Goal: Information Seeking & Learning: Learn about a topic

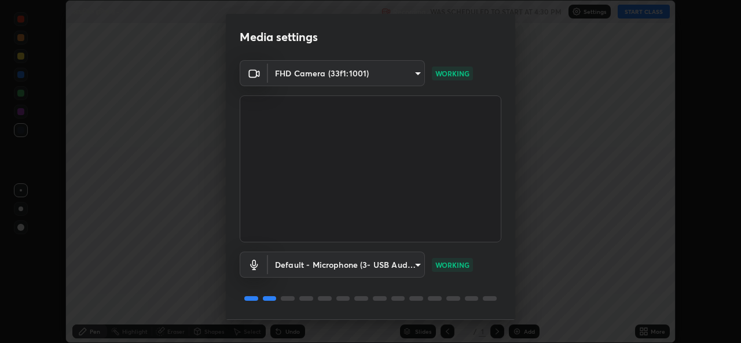
scroll to position [36, 0]
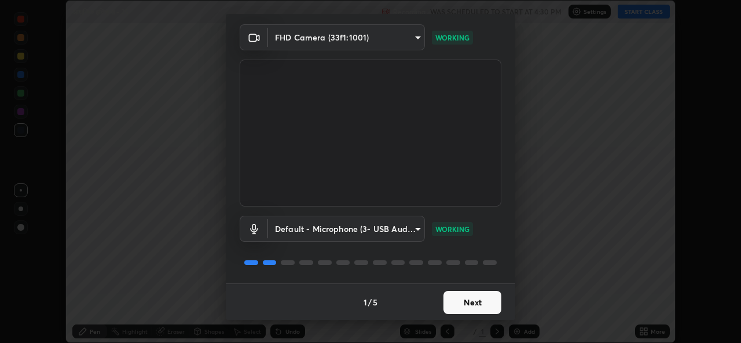
click at [463, 310] on button "Next" at bounding box center [472, 302] width 58 height 23
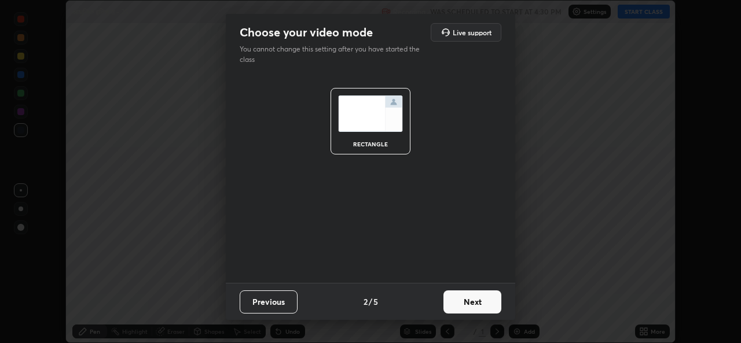
click at [465, 302] on button "Next" at bounding box center [472, 301] width 58 height 23
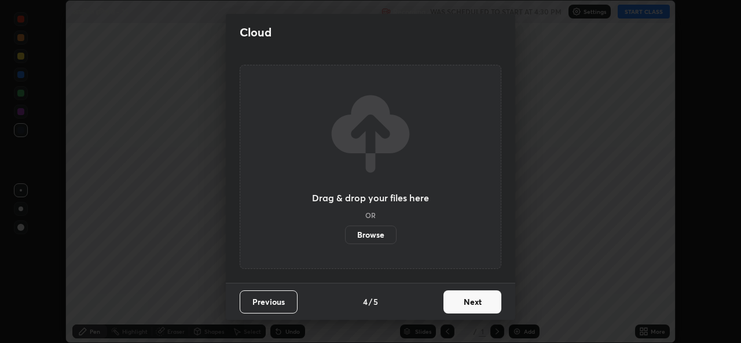
click at [462, 306] on button "Next" at bounding box center [472, 301] width 58 height 23
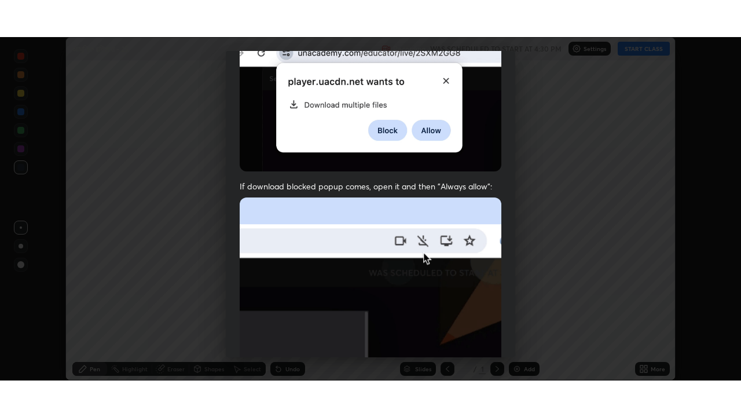
scroll to position [272, 0]
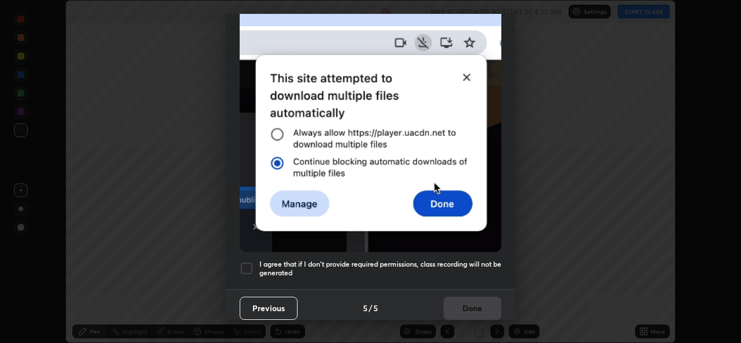
click at [280, 268] on h5 "I agree that if I don't provide required permissions, class recording will not …" at bounding box center [380, 269] width 242 height 18
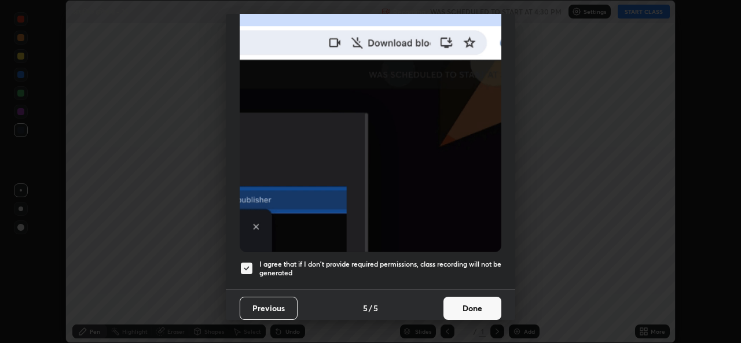
click at [448, 302] on button "Done" at bounding box center [472, 308] width 58 height 23
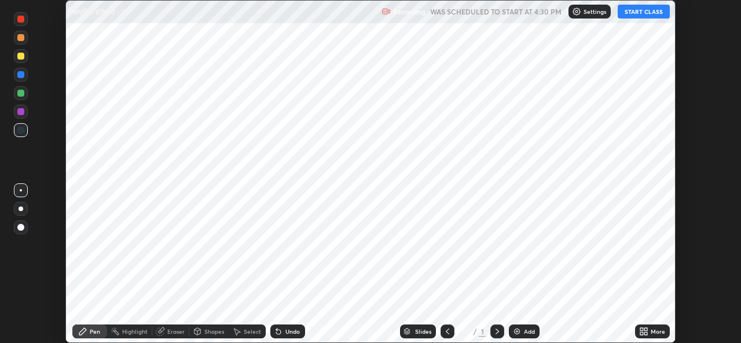
click at [521, 330] on div "Add" at bounding box center [524, 332] width 31 height 14
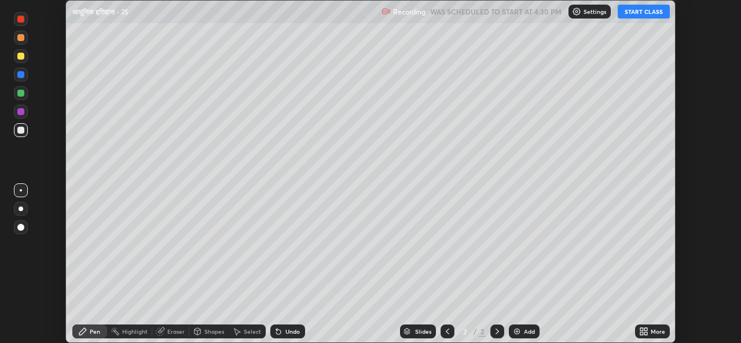
click at [645, 330] on icon at bounding box center [645, 329] width 3 height 3
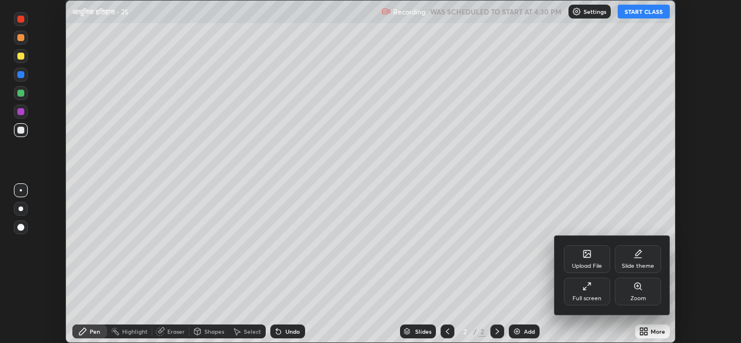
click at [594, 290] on div "Full screen" at bounding box center [587, 292] width 46 height 28
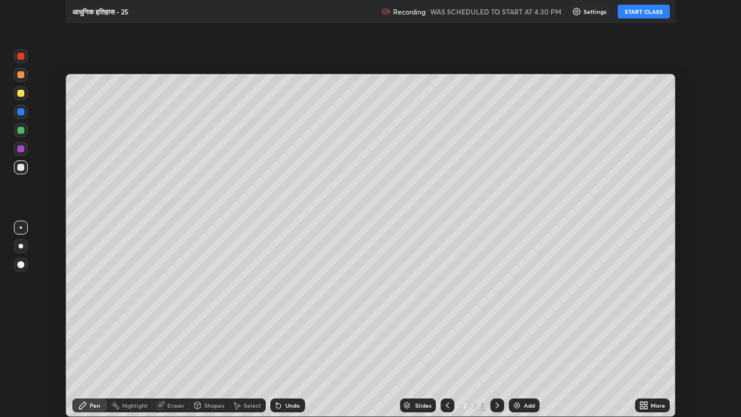
scroll to position [417, 741]
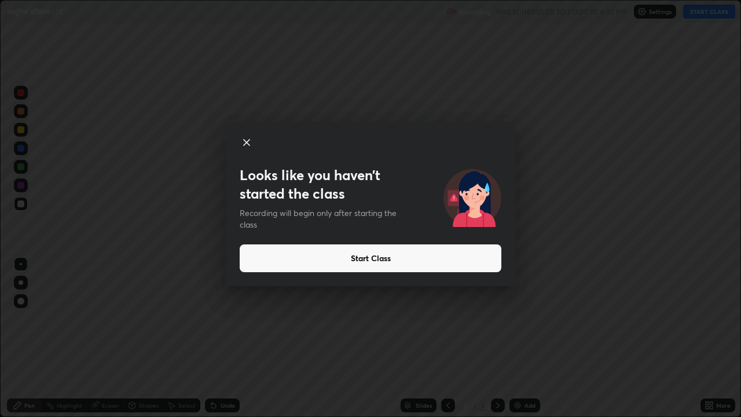
click at [355, 258] on button "Start Class" at bounding box center [371, 258] width 262 height 28
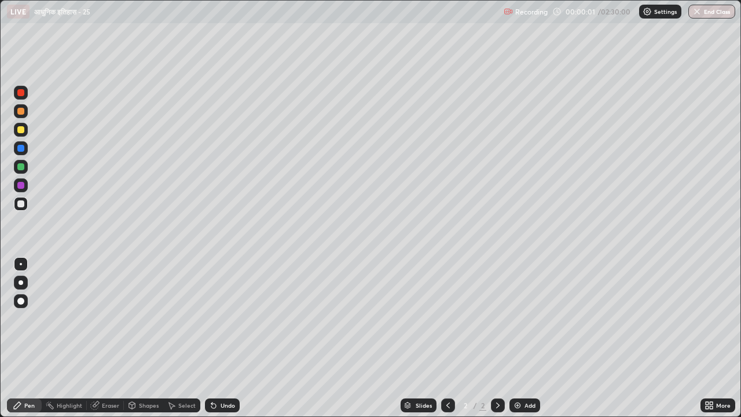
click at [22, 205] on div at bounding box center [20, 203] width 7 height 7
click at [20, 300] on div at bounding box center [20, 300] width 7 height 7
click at [21, 131] on div at bounding box center [20, 129] width 7 height 7
click at [518, 343] on img at bounding box center [517, 404] width 9 height 9
click at [22, 165] on div at bounding box center [20, 166] width 7 height 7
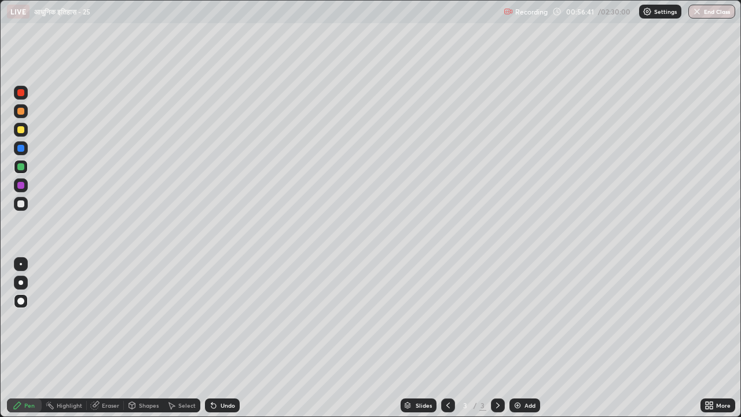
click at [21, 205] on div at bounding box center [20, 203] width 7 height 7
click at [517, 343] on img at bounding box center [517, 404] width 9 height 9
click at [21, 132] on div at bounding box center [20, 129] width 7 height 7
click at [23, 204] on div at bounding box center [20, 203] width 7 height 7
click at [21, 165] on div at bounding box center [20, 166] width 7 height 7
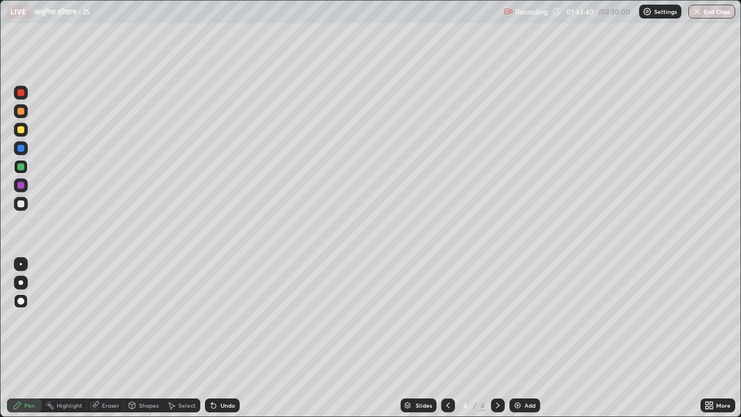
click at [518, 343] on img at bounding box center [517, 404] width 9 height 9
click at [21, 133] on div at bounding box center [20, 129] width 7 height 7
click at [23, 205] on div at bounding box center [20, 203] width 7 height 7
click at [515, 343] on img at bounding box center [517, 404] width 9 height 9
click at [22, 168] on div at bounding box center [20, 166] width 7 height 7
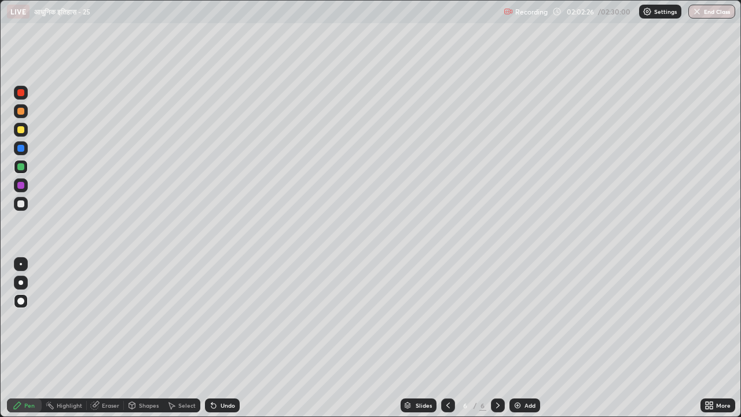
click at [102, 343] on div "Eraser" at bounding box center [110, 405] width 17 height 6
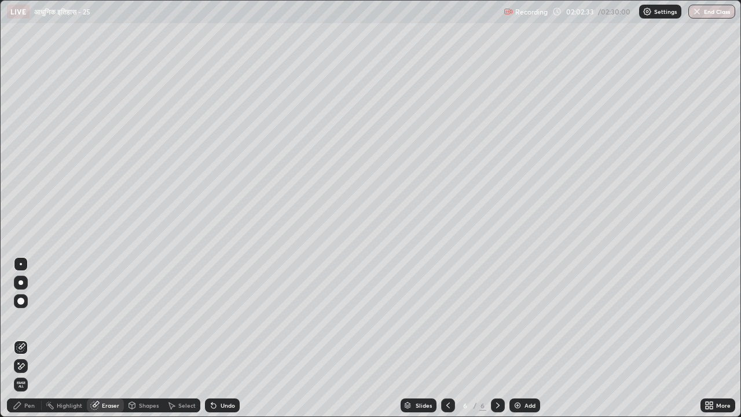
click at [28, 343] on div "Pen" at bounding box center [29, 405] width 10 height 6
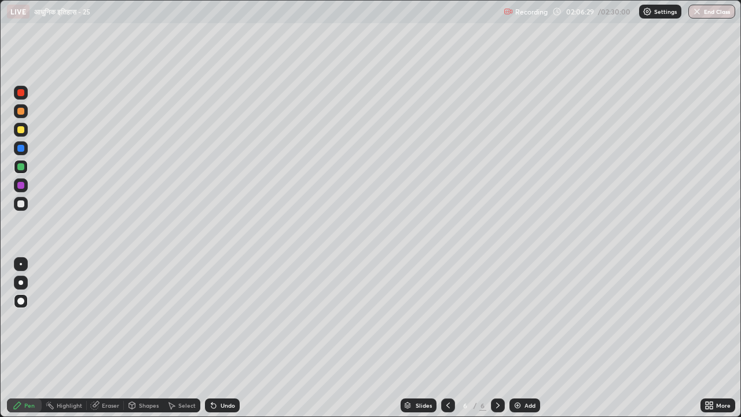
click at [20, 202] on div at bounding box center [20, 203] width 7 height 7
click at [22, 128] on div at bounding box center [20, 129] width 7 height 7
click at [20, 187] on div at bounding box center [20, 185] width 7 height 7
click at [21, 111] on div at bounding box center [20, 111] width 7 height 7
click at [708, 14] on button "End Class" at bounding box center [712, 12] width 46 height 14
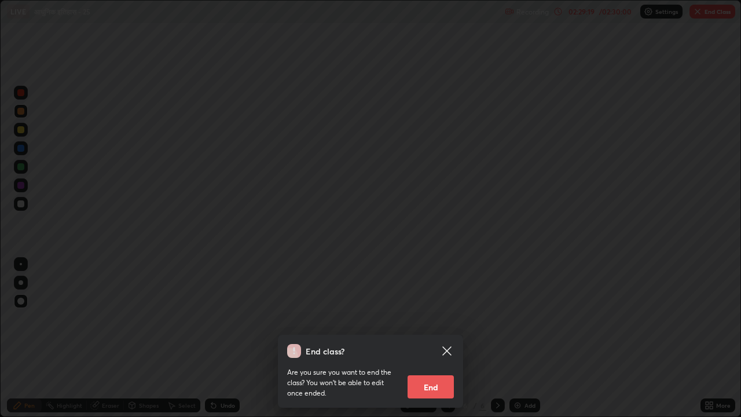
click at [437, 343] on button "End" at bounding box center [430, 386] width 46 height 23
